Goal: Navigation & Orientation: Find specific page/section

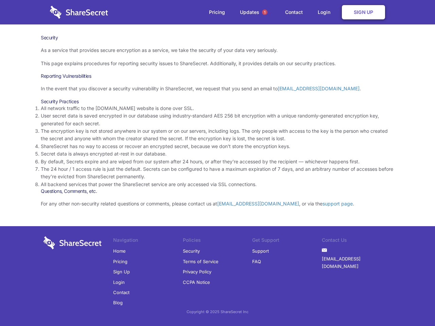
click at [217, 163] on li "By default, Secrets expire and are wiped from our system after 24 hours, or aft…" at bounding box center [217, 161] width 353 height 7
click at [264, 12] on span "1" at bounding box center [264, 12] width 5 height 5
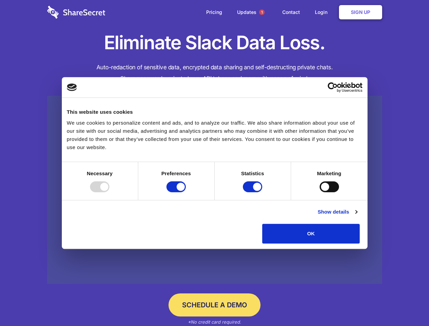
click at [109, 192] on div at bounding box center [99, 186] width 19 height 11
click at [186, 192] on input "Preferences" at bounding box center [175, 186] width 19 height 11
checkbox input "false"
click at [253, 192] on input "Statistics" at bounding box center [252, 186] width 19 height 11
checkbox input "false"
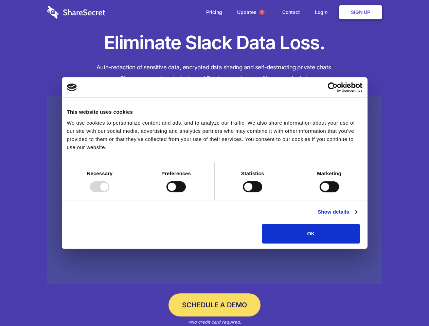
click at [319, 192] on input "Marketing" at bounding box center [328, 186] width 19 height 11
checkbox input "true"
click at [357, 216] on link "Show details" at bounding box center [336, 212] width 39 height 8
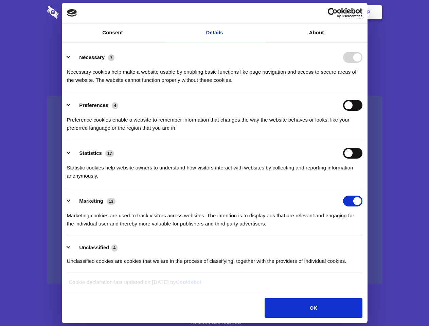
click at [375, 246] on body "Consent Details [#IABV2SETTINGS#] About This website uses cookies We use cookie…" at bounding box center [214, 163] width 429 height 326
click at [261, 12] on span "1" at bounding box center [261, 12] width 5 height 5
